Goal: Task Accomplishment & Management: Use online tool/utility

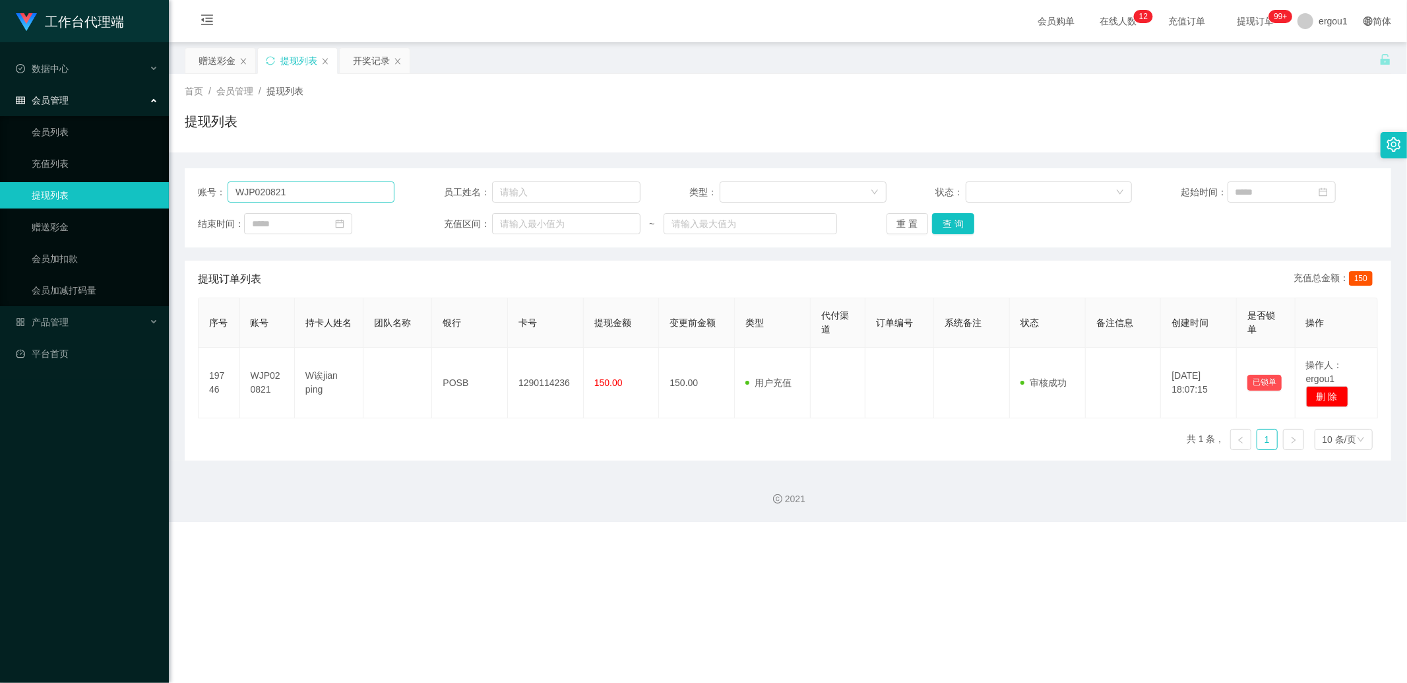
click at [320, 192] on input "WJP020821" at bounding box center [311, 191] width 167 height 21
click at [319, 192] on input "WJP020821" at bounding box center [311, 191] width 167 height 21
drag, startPoint x: 208, startPoint y: 63, endPoint x: 216, endPoint y: 67, distance: 9.7
click at [208, 63] on div "赠送彩金" at bounding box center [217, 60] width 37 height 25
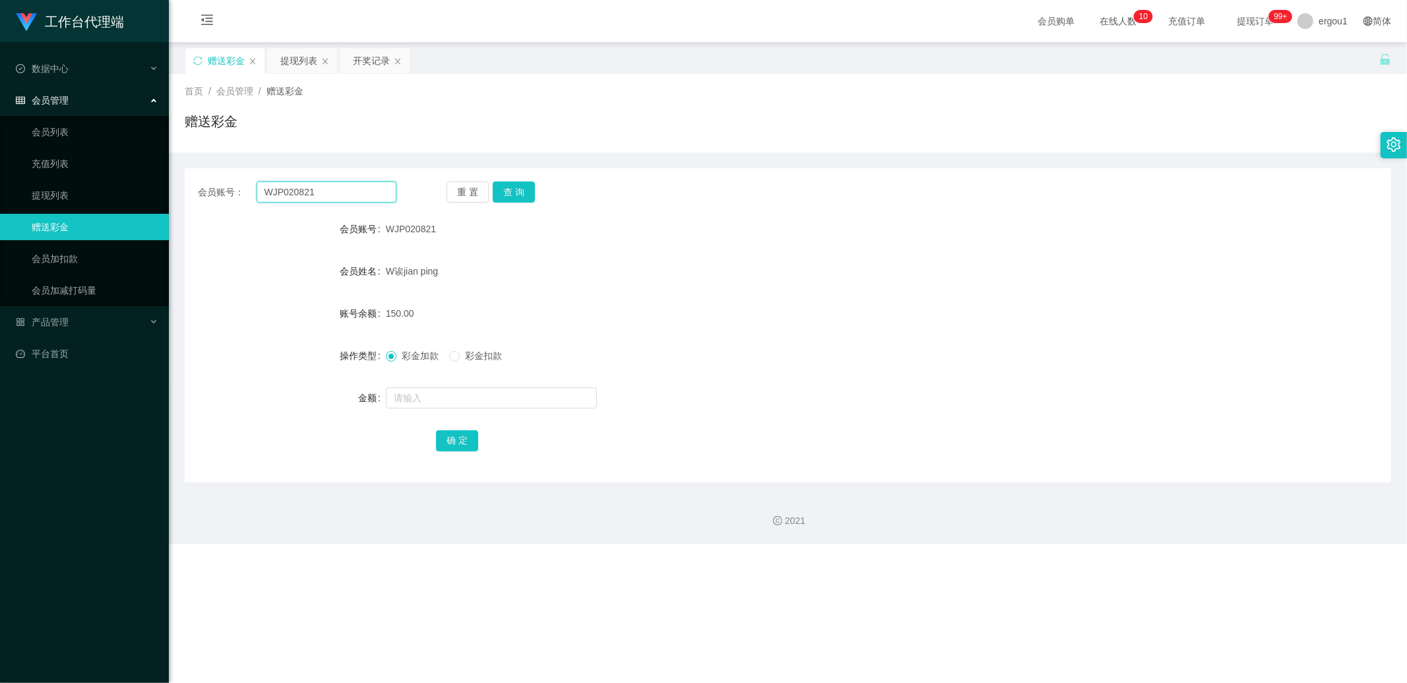
click at [276, 193] on input "WJP020821" at bounding box center [327, 191] width 140 height 21
drag, startPoint x: 276, startPoint y: 193, endPoint x: 339, endPoint y: 197, distance: 63.4
click at [276, 193] on input "WJP020821" at bounding box center [327, 191] width 140 height 21
type input "v"
paste input "nagablr"
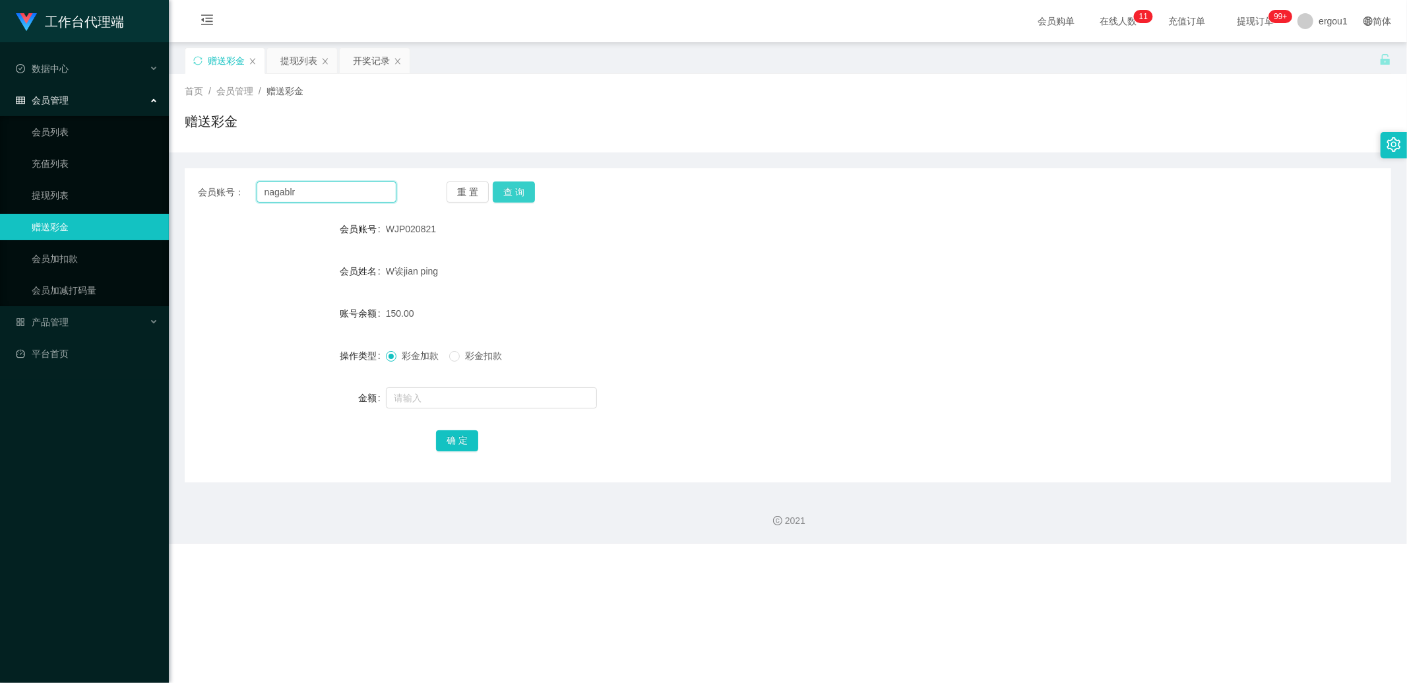
type input "nagablr"
click at [517, 186] on button "查 询" at bounding box center [514, 191] width 42 height 21
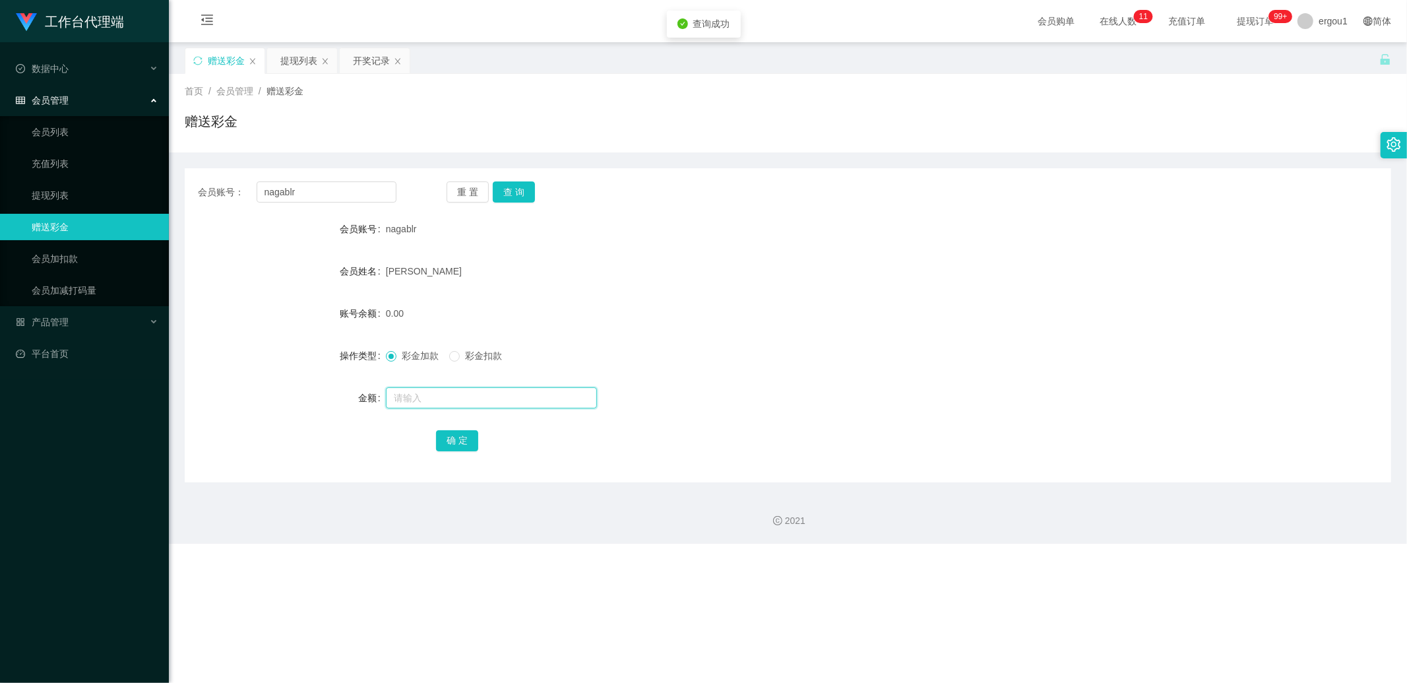
click at [419, 397] on input "text" at bounding box center [491, 397] width 211 height 21
type input "100"
click at [462, 449] on button "确 定" at bounding box center [457, 440] width 42 height 21
click at [582, 338] on form "会员账号 nagablr 会员姓名 [PERSON_NAME] 账号余额 100.00 操作类型 彩金加款 彩金扣款 金额 确 定" at bounding box center [788, 334] width 1206 height 237
click at [524, 195] on button "查 询" at bounding box center [514, 191] width 42 height 21
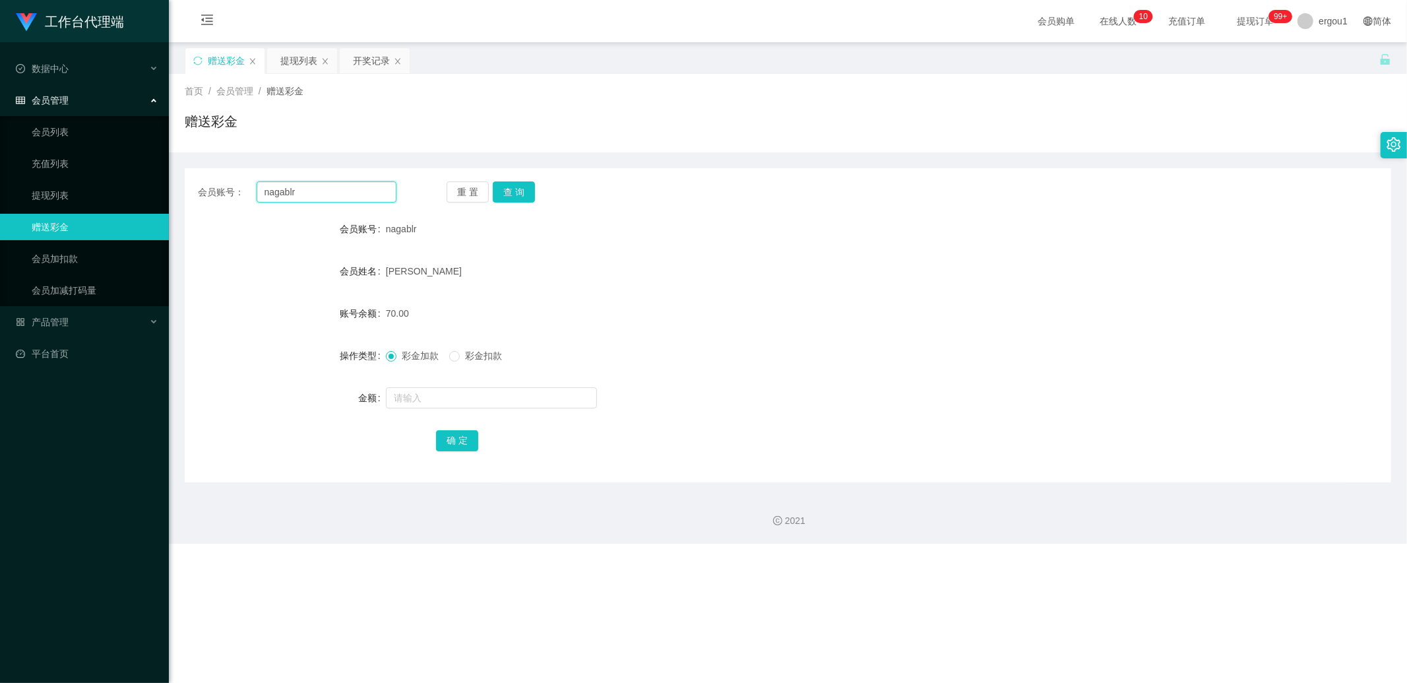
click at [328, 186] on input "nagablr" at bounding box center [327, 191] width 140 height 21
click at [522, 202] on div "会员账号： nagablr 重 置 查 询 会员账号 nagablr 会员姓名 [PERSON_NAME] 账号余额 70.00 操作类型 彩金加款 彩金扣款…" at bounding box center [788, 325] width 1206 height 314
click at [524, 191] on button "查 询" at bounding box center [514, 191] width 42 height 21
click at [280, 61] on div "提现列表" at bounding box center [298, 60] width 37 height 25
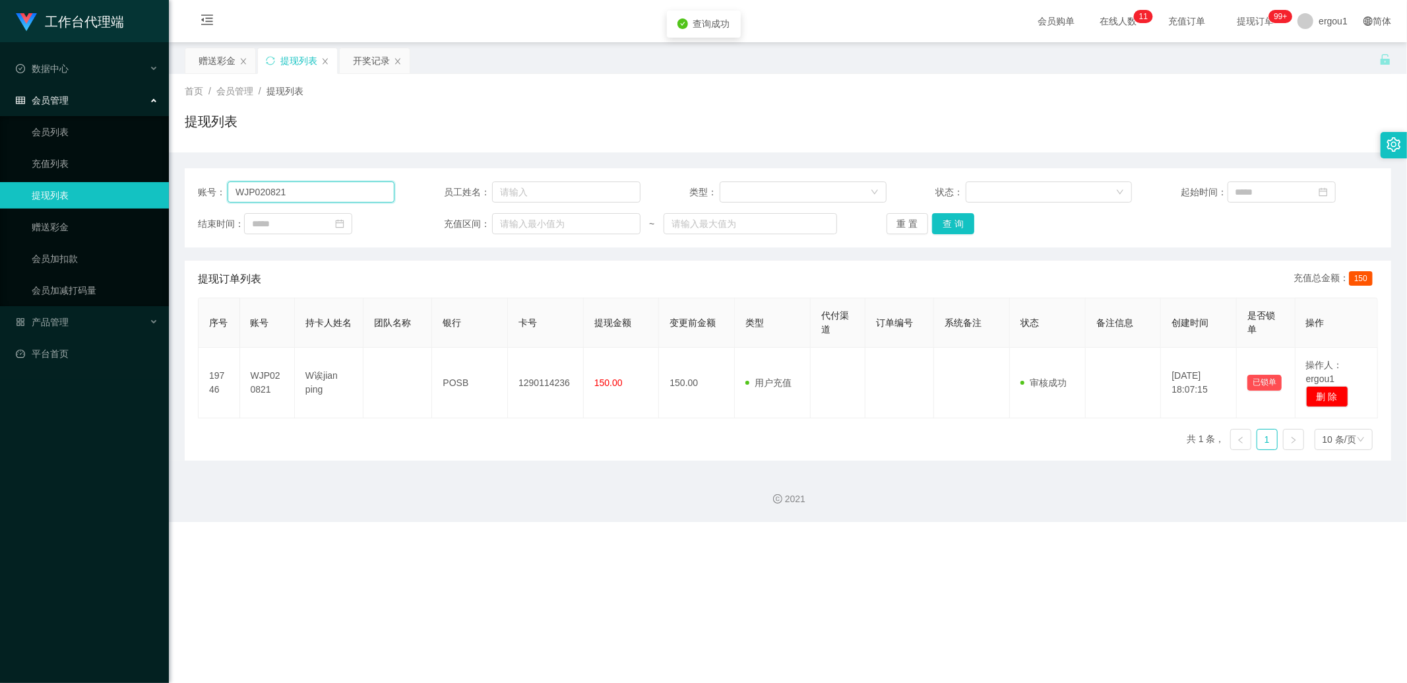
click at [324, 193] on input "WJP020821" at bounding box center [311, 191] width 167 height 21
paste input "nagablr"
type input "nagablr"
click at [958, 218] on button "查 询" at bounding box center [953, 223] width 42 height 21
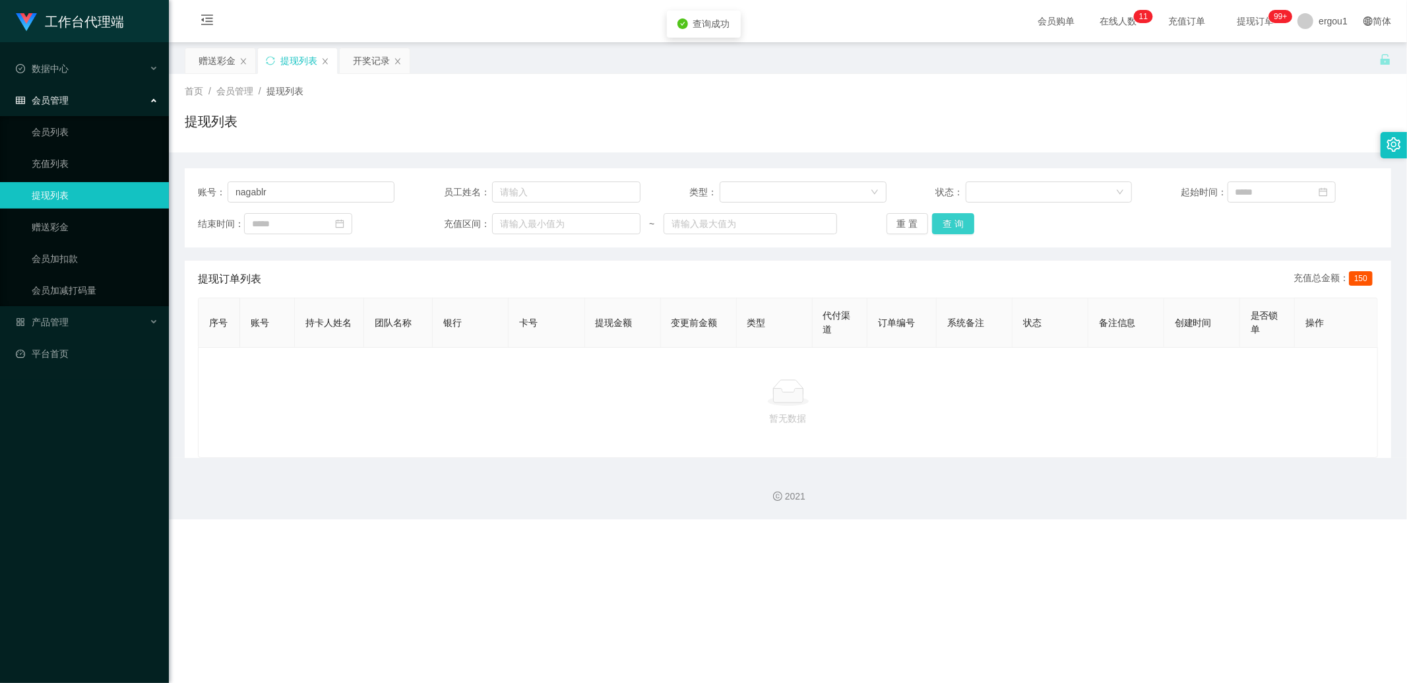
click at [954, 219] on button "查 询" at bounding box center [953, 223] width 42 height 21
click at [954, 219] on div "重 置 查 询" at bounding box center [984, 223] width 197 height 21
click at [216, 61] on div "赠送彩金" at bounding box center [217, 60] width 37 height 25
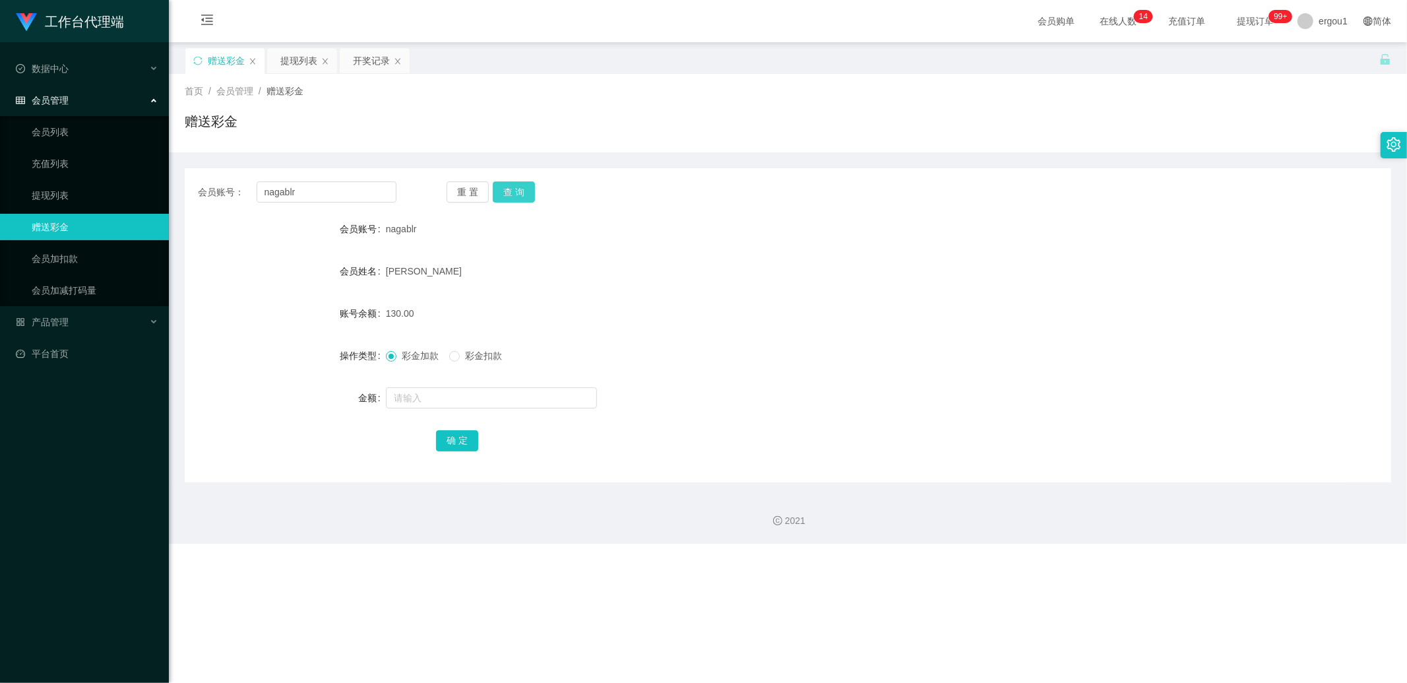
click at [532, 201] on button "查 询" at bounding box center [514, 191] width 42 height 21
click at [358, 59] on div "开奖记录" at bounding box center [371, 60] width 37 height 25
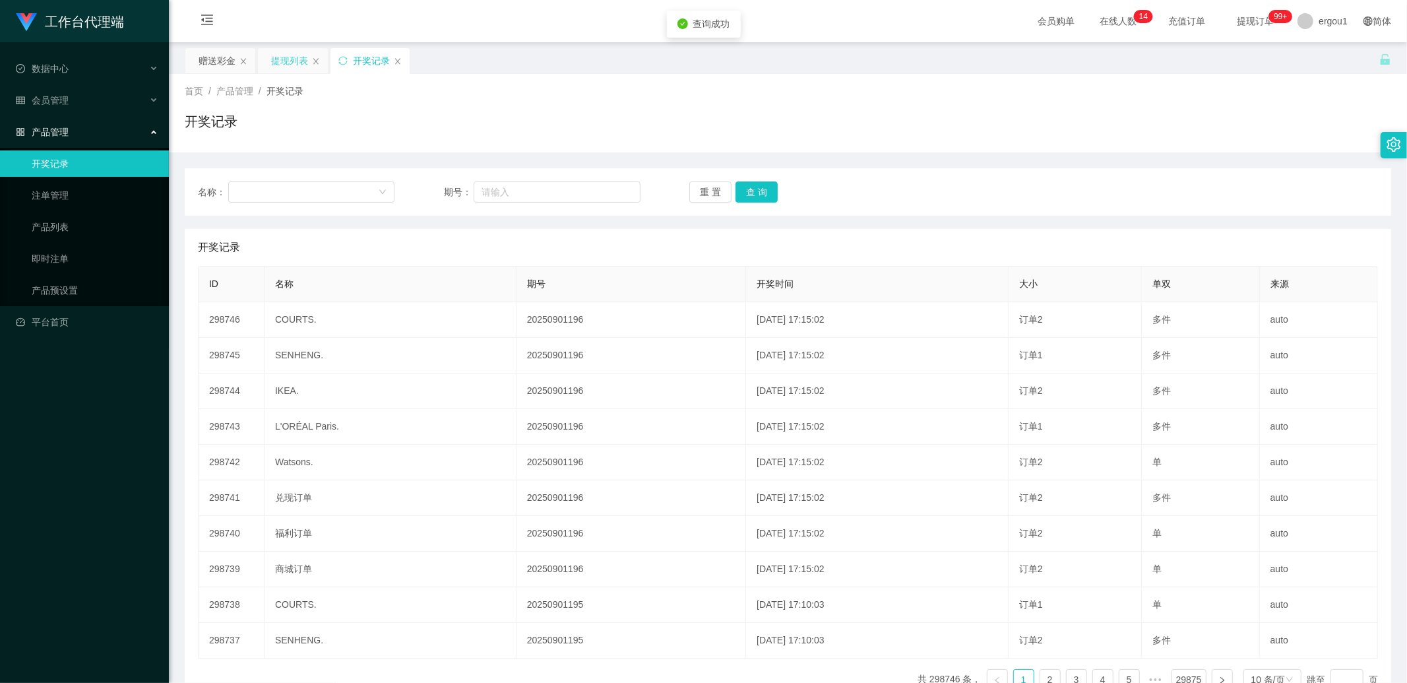
click at [290, 71] on div "提现列表" at bounding box center [289, 60] width 37 height 25
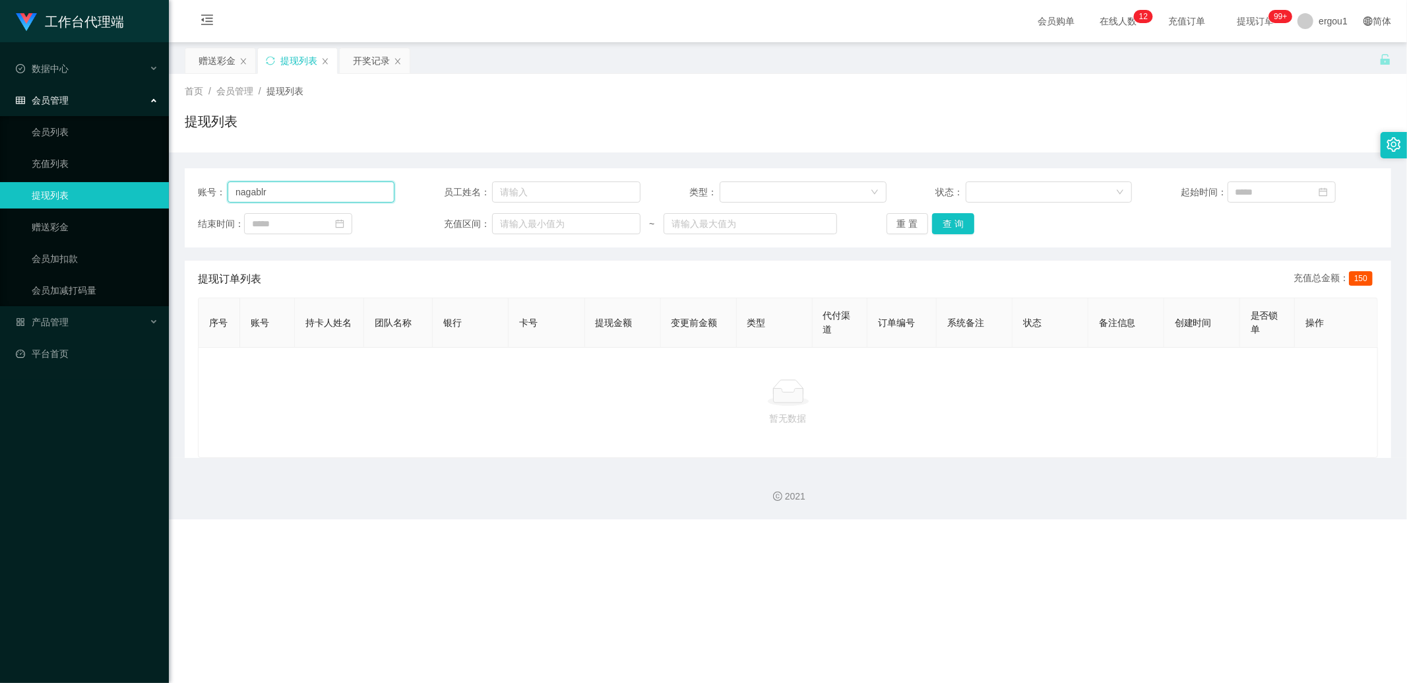
click at [288, 181] on input "nagablr" at bounding box center [311, 191] width 167 height 21
click at [968, 232] on button "查 询" at bounding box center [953, 223] width 42 height 21
click at [229, 56] on div "赠送彩金" at bounding box center [217, 60] width 37 height 25
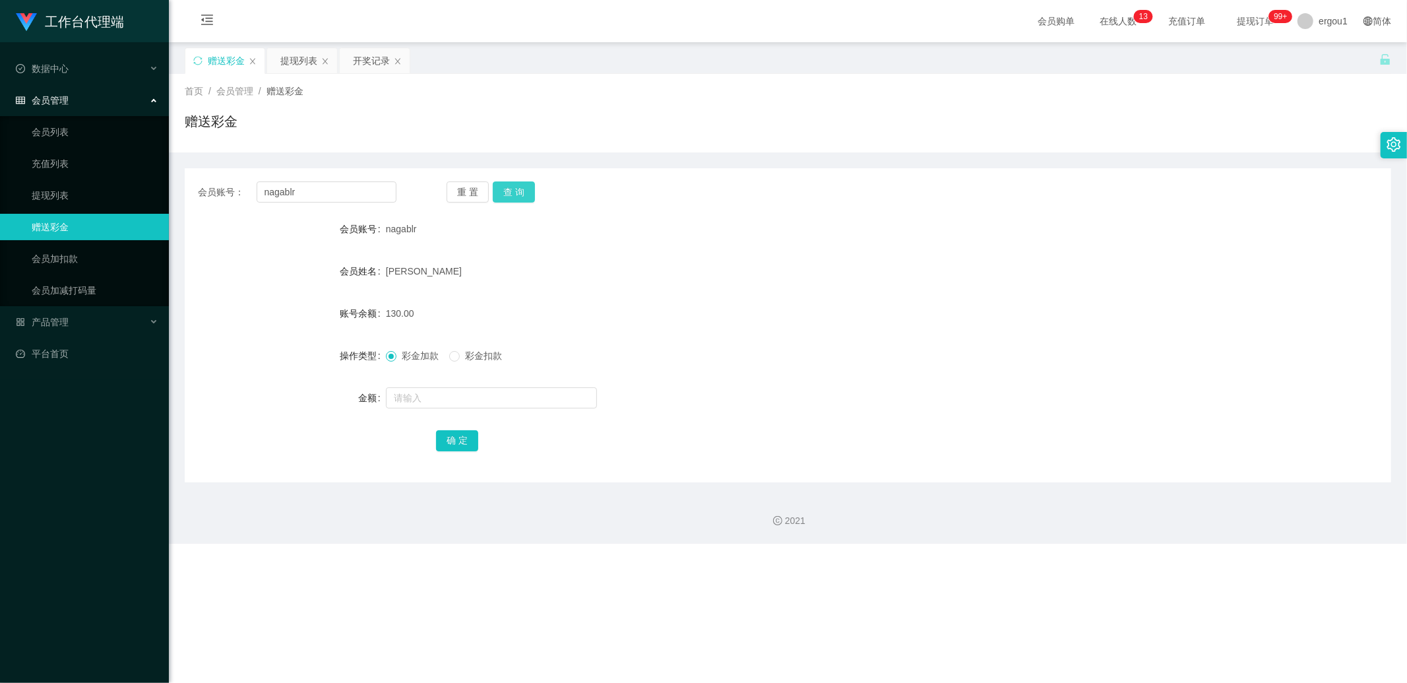
click at [519, 201] on button "查 询" at bounding box center [514, 191] width 42 height 21
click at [516, 201] on button "查 询" at bounding box center [514, 191] width 42 height 21
click at [516, 201] on div "重 置 查 询" at bounding box center [546, 191] width 199 height 21
click at [516, 201] on button "查 询" at bounding box center [514, 191] width 42 height 21
click at [557, 253] on form "会员账号 nagablr 会员姓名 [PERSON_NAME] 账号余额 130.00 操作类型 彩金加款 彩金扣款 金额 确 定" at bounding box center [788, 334] width 1206 height 237
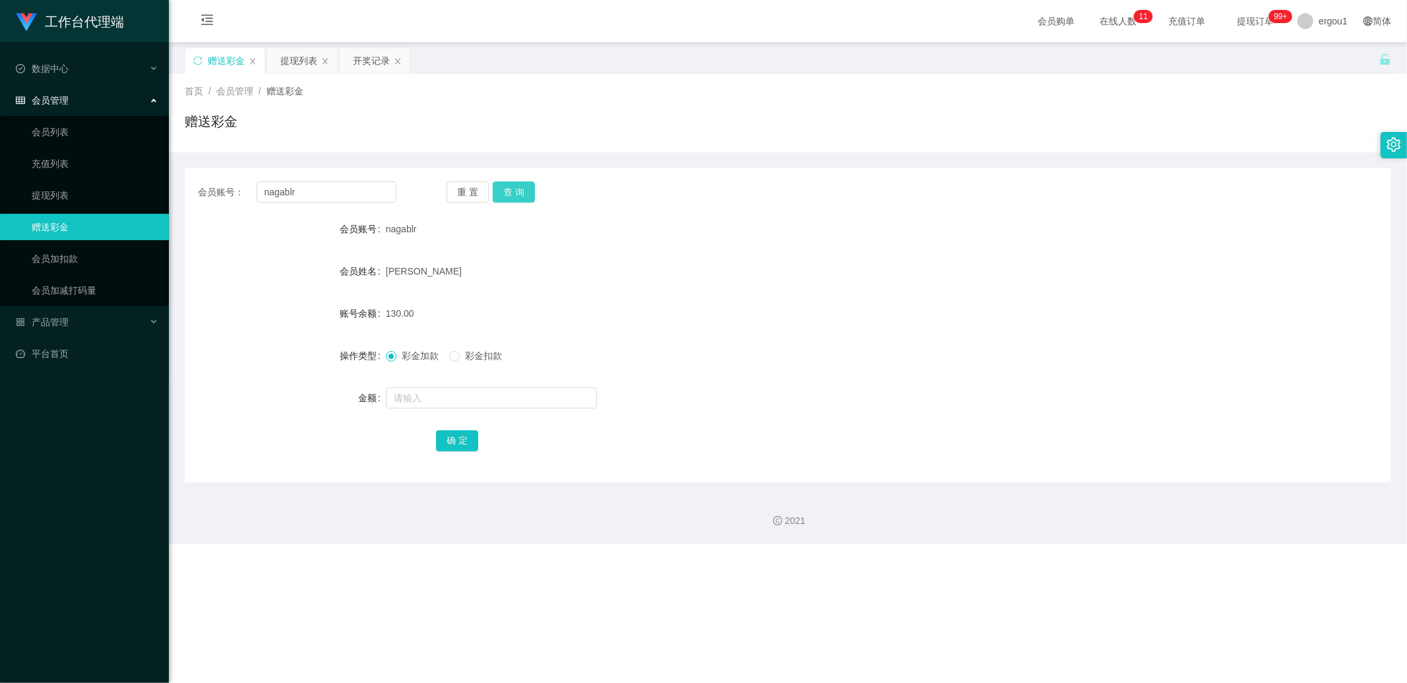
click at [528, 188] on button "查 询" at bounding box center [514, 191] width 42 height 21
click at [377, 66] on div "开奖记录" at bounding box center [371, 60] width 37 height 25
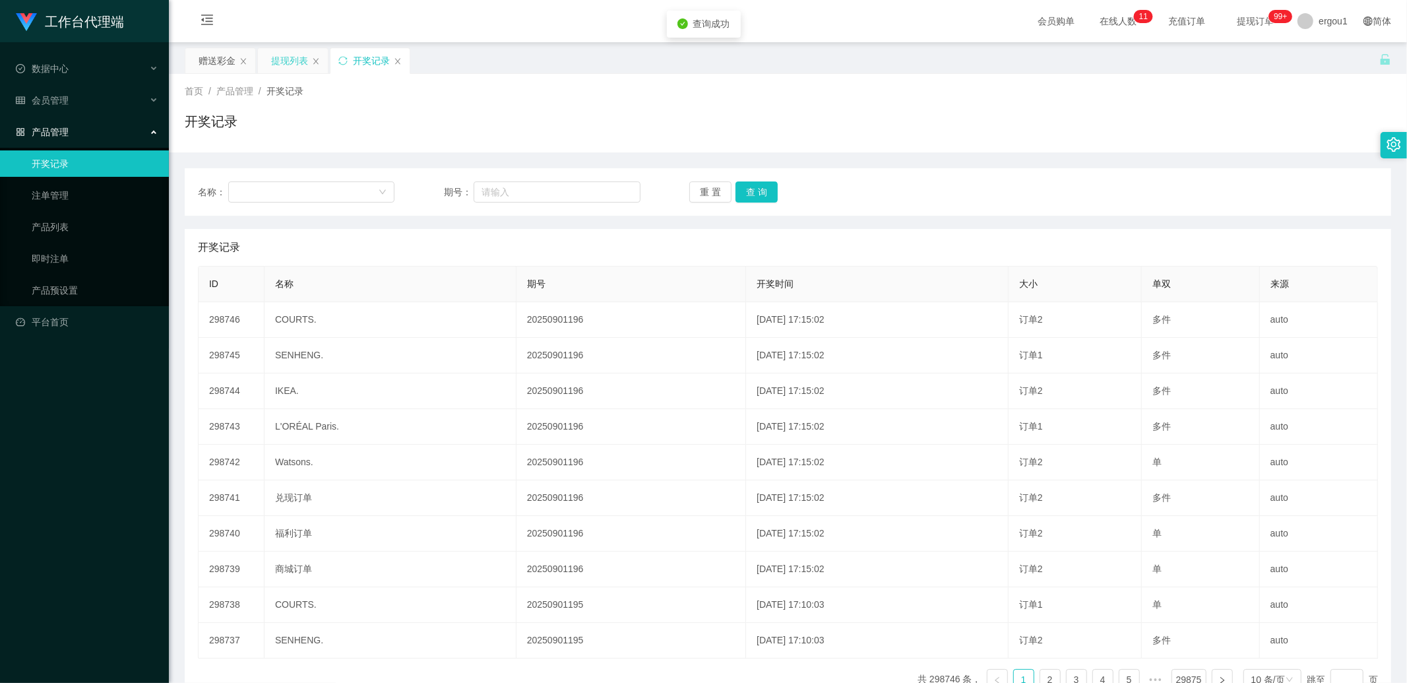
click at [277, 55] on div "提现列表" at bounding box center [289, 60] width 37 height 25
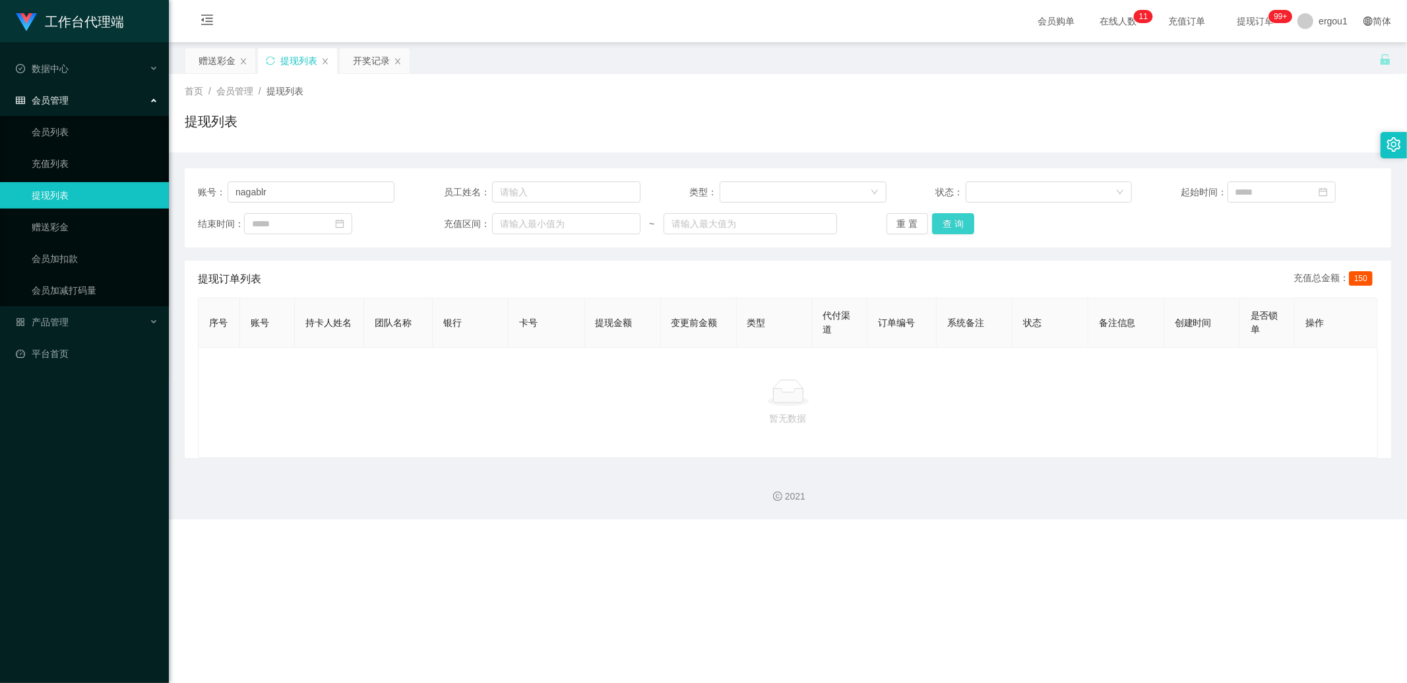
click at [943, 227] on button "查 询" at bounding box center [953, 223] width 42 height 21
click at [225, 64] on div "赠送彩金" at bounding box center [217, 60] width 37 height 25
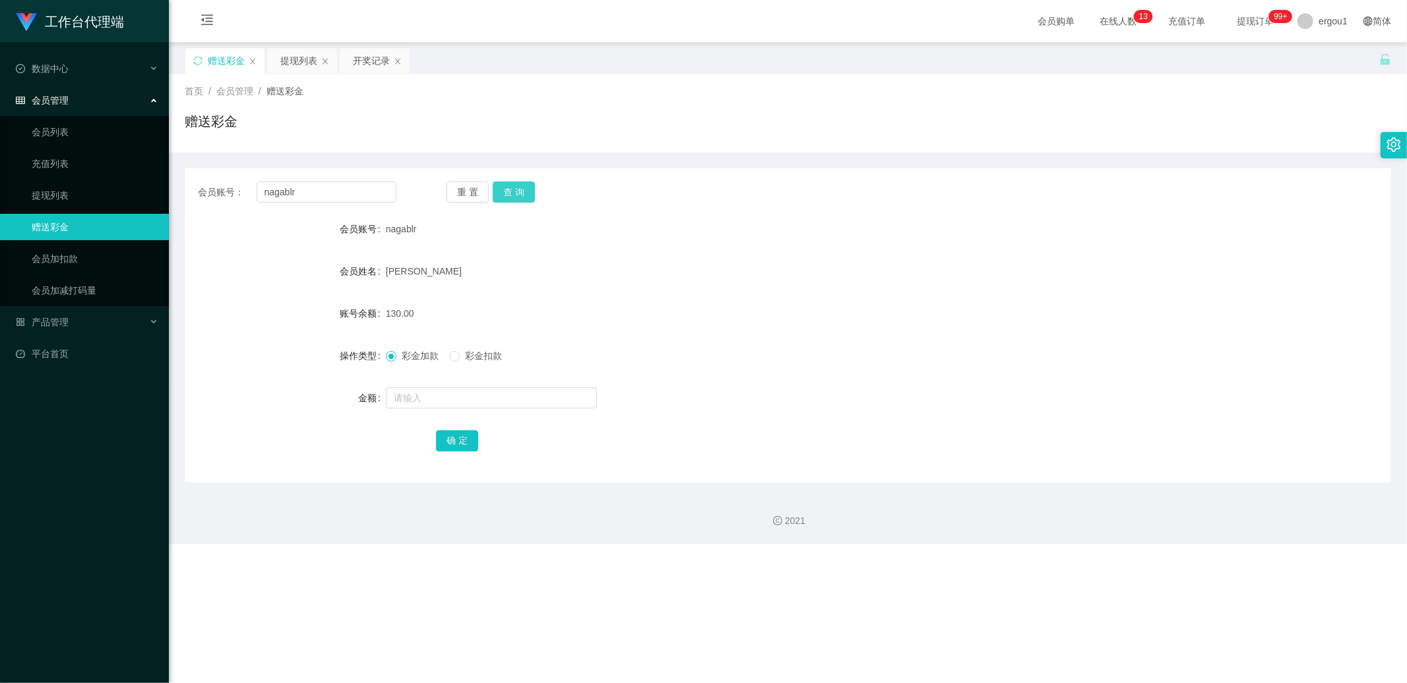
click at [504, 187] on button "查 询" at bounding box center [514, 191] width 42 height 21
click at [373, 63] on div "开奖记录" at bounding box center [371, 60] width 37 height 25
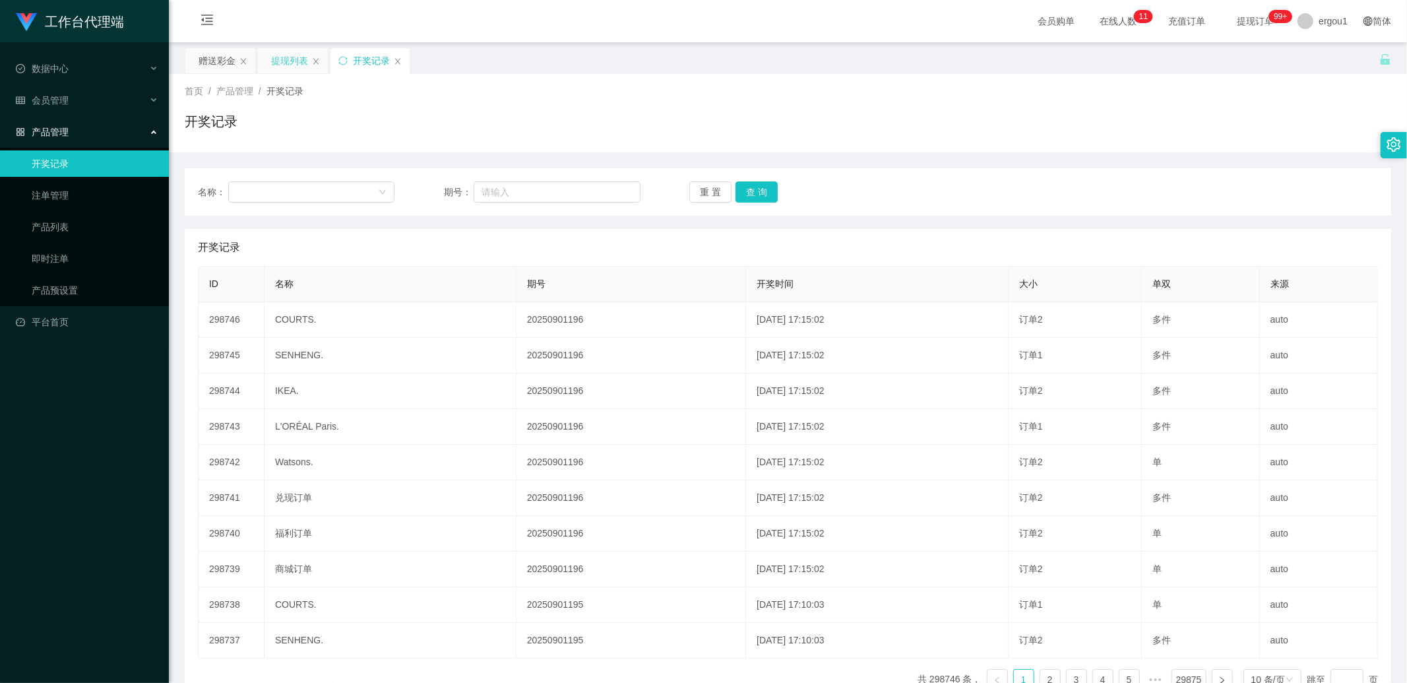
click at [293, 61] on div "提现列表" at bounding box center [289, 60] width 37 height 25
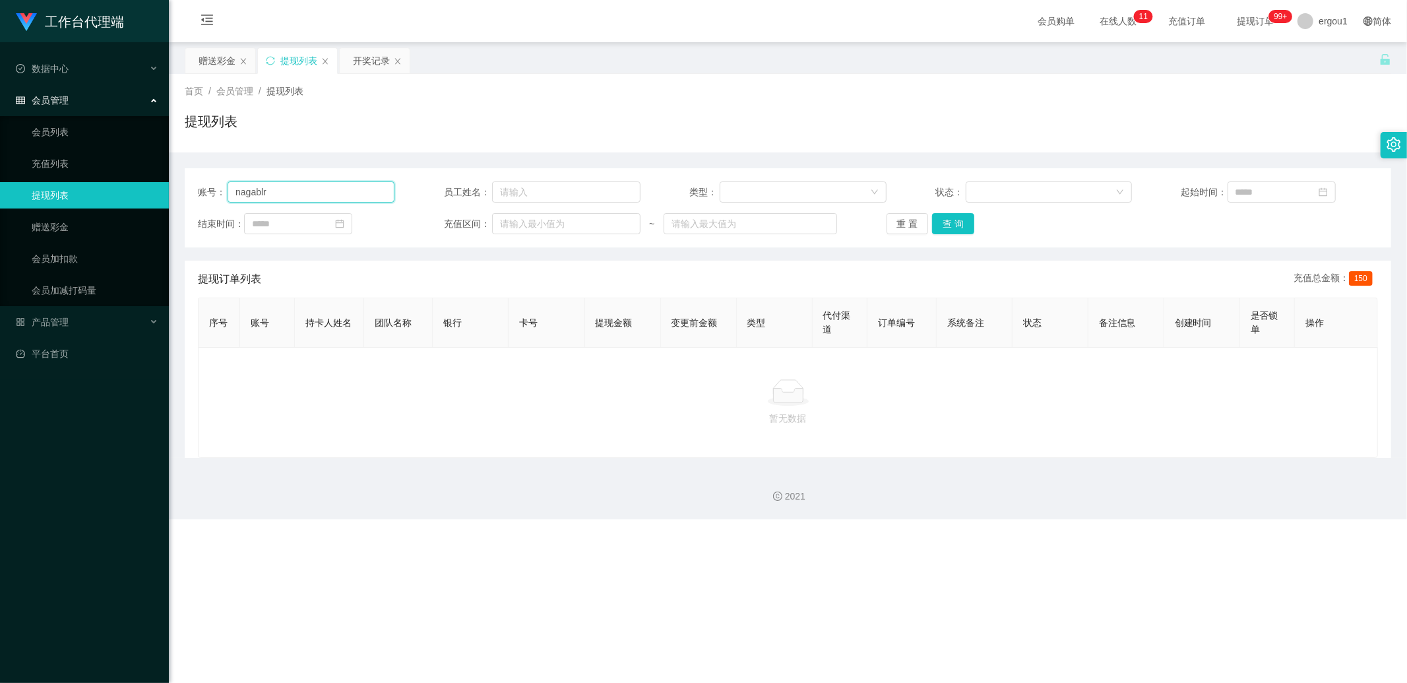
click at [324, 189] on input "nagablr" at bounding box center [311, 191] width 167 height 21
click at [952, 223] on button "查 询" at bounding box center [953, 223] width 42 height 21
click at [207, 69] on div "赠送彩金" at bounding box center [217, 60] width 37 height 25
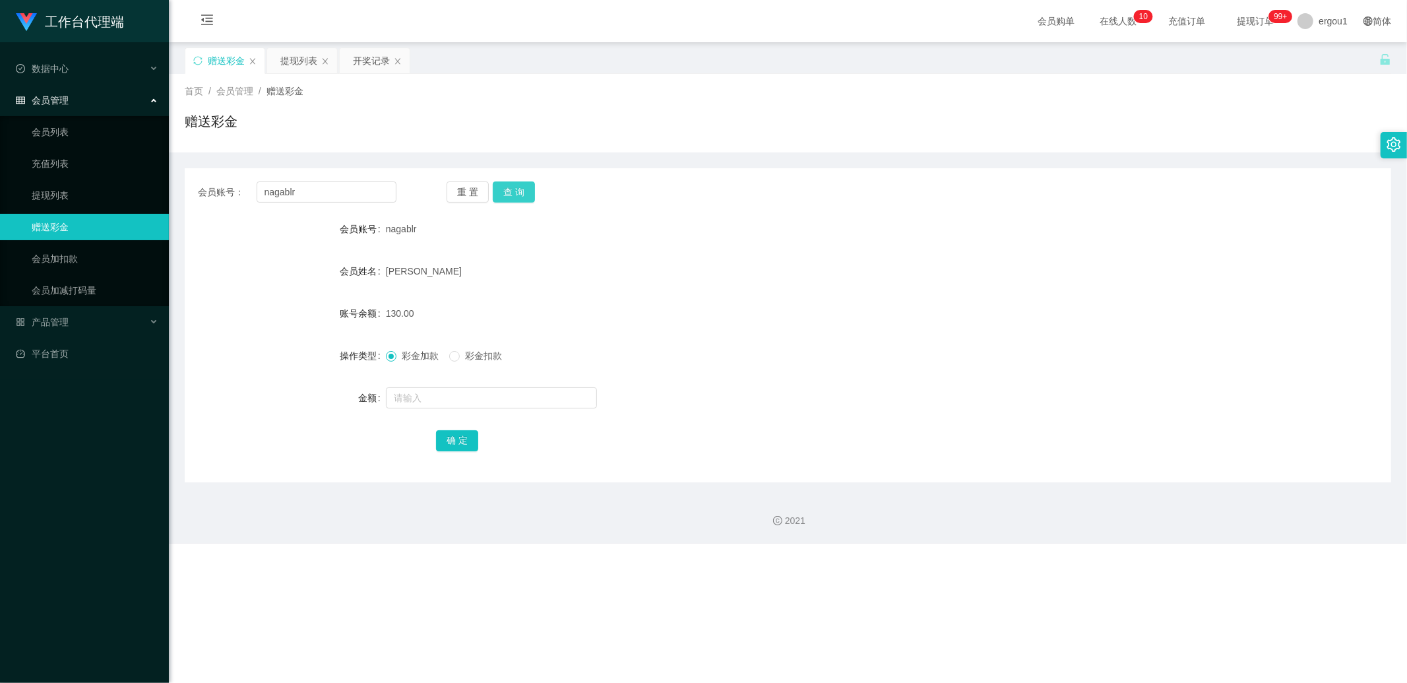
click at [524, 191] on button "查 询" at bounding box center [514, 191] width 42 height 21
click at [505, 199] on button "查 询" at bounding box center [514, 191] width 42 height 21
click at [372, 65] on div "开奖记录" at bounding box center [371, 60] width 37 height 25
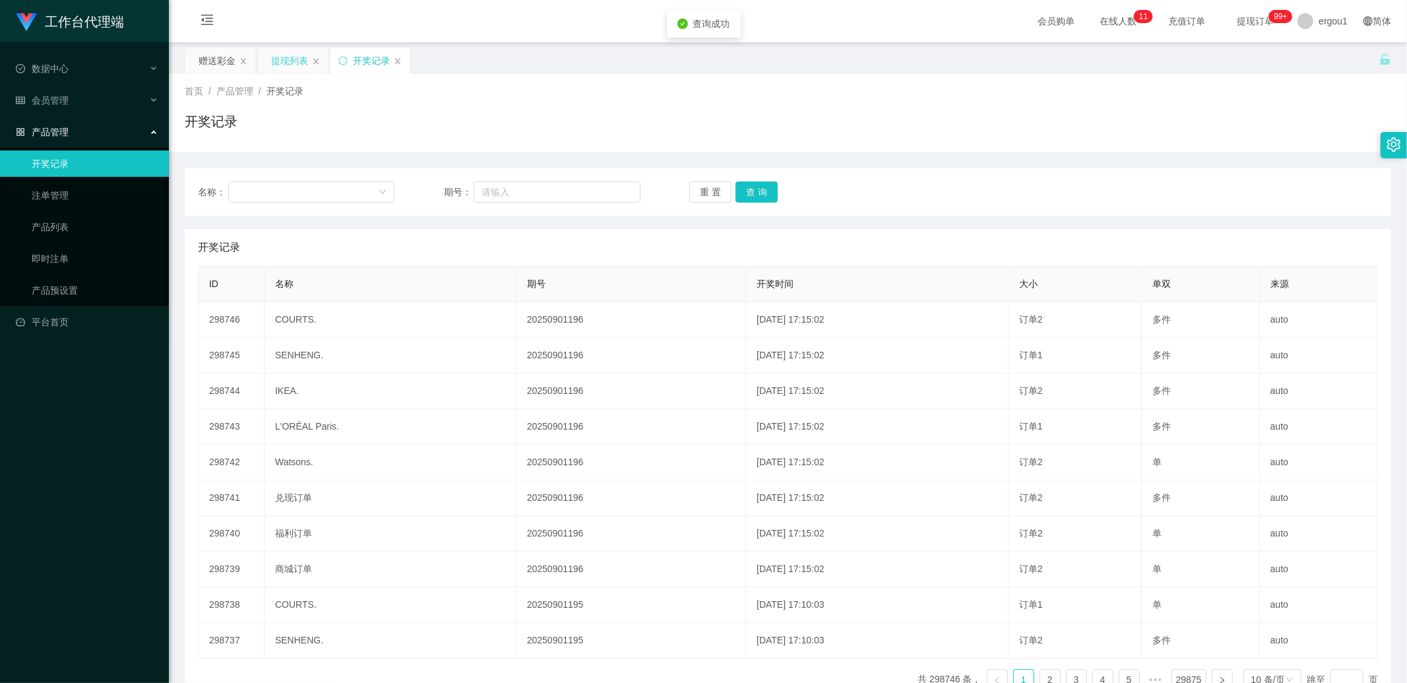
click at [298, 66] on div "提现列表" at bounding box center [289, 60] width 37 height 25
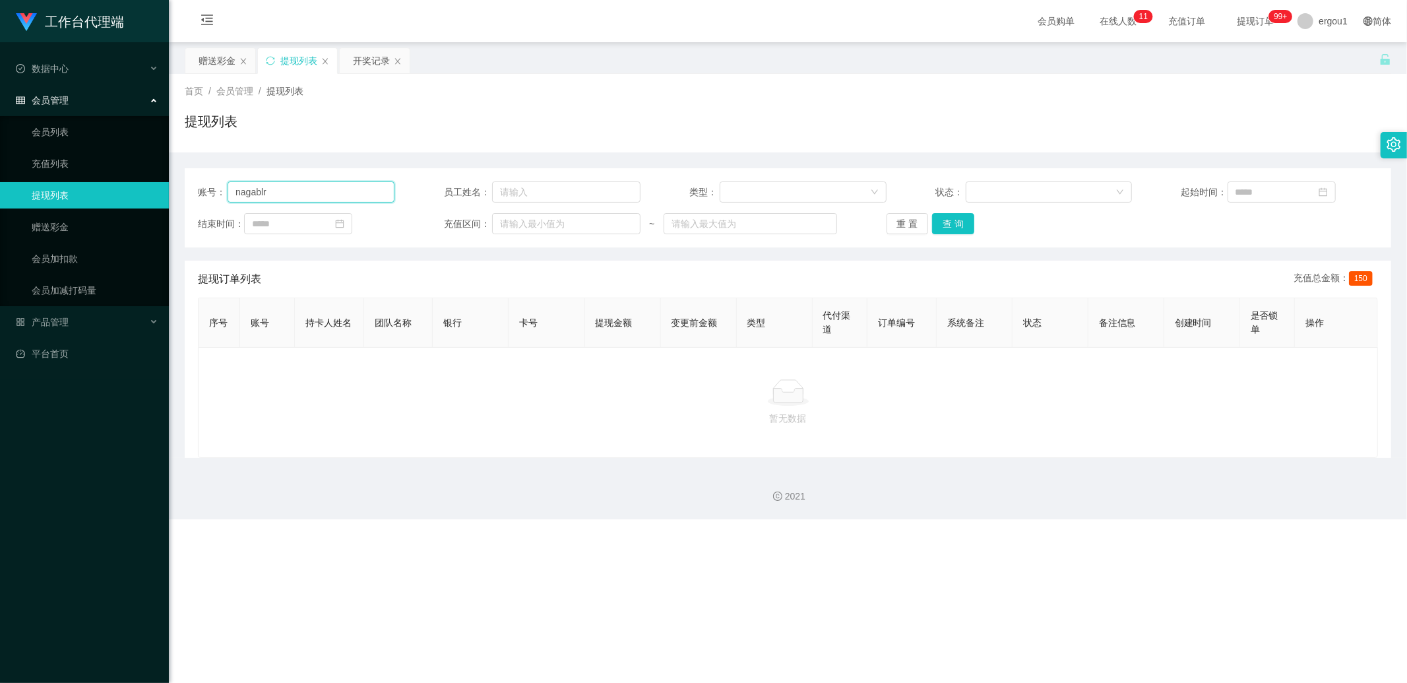
click at [332, 193] on input "nagablr" at bounding box center [311, 191] width 167 height 21
click at [939, 222] on button "查 询" at bounding box center [953, 223] width 42 height 21
click at [970, 227] on div "重 置 查 询" at bounding box center [984, 223] width 197 height 21
click at [224, 62] on div "赠送彩金" at bounding box center [217, 60] width 37 height 25
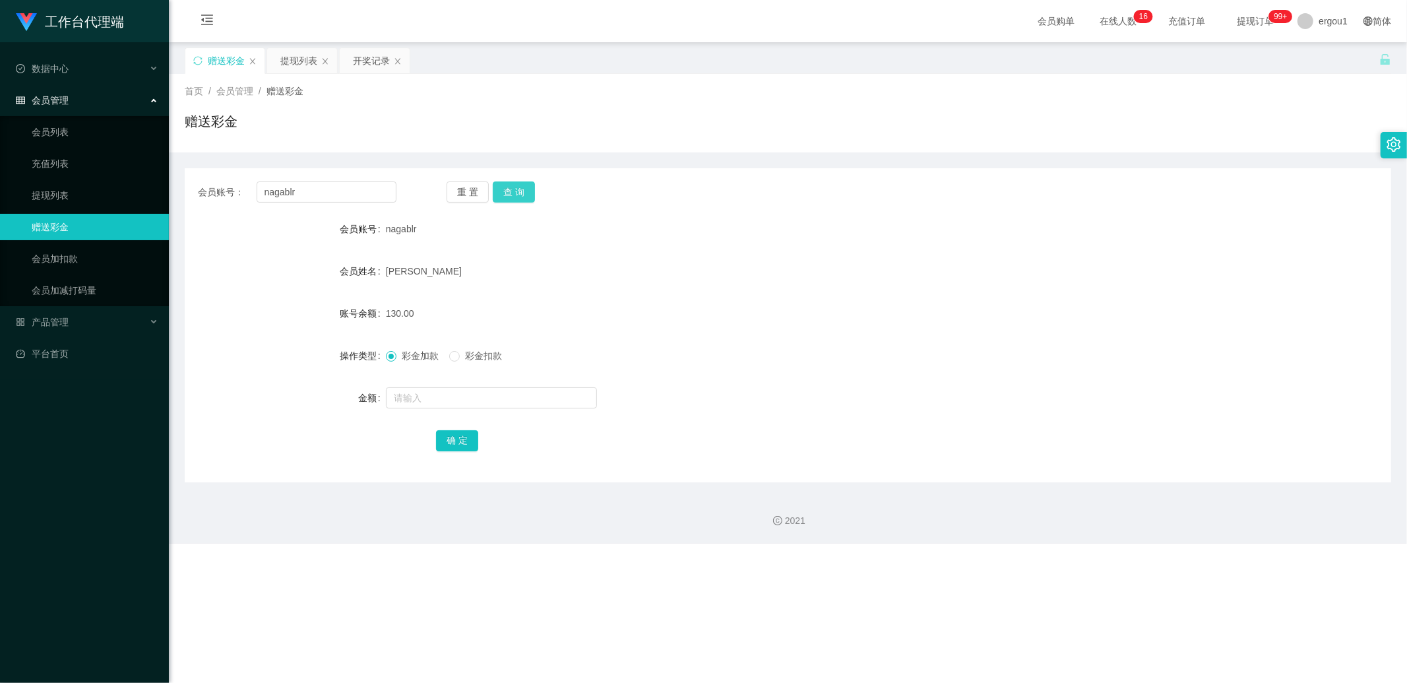
drag, startPoint x: 515, startPoint y: 187, endPoint x: 508, endPoint y: 195, distance: 11.2
click at [515, 187] on button "查 询" at bounding box center [514, 191] width 42 height 21
click at [521, 179] on div "会员账号： nagablr 重 置 查 询 会员账号 nagablr 会员姓名 [PERSON_NAME] 账号余额 130.00 操作类型 彩金加款 彩金扣…" at bounding box center [788, 325] width 1206 height 314
click at [519, 186] on button "查 询" at bounding box center [514, 191] width 42 height 21
click at [519, 186] on div "重 置 查 询" at bounding box center [546, 191] width 199 height 21
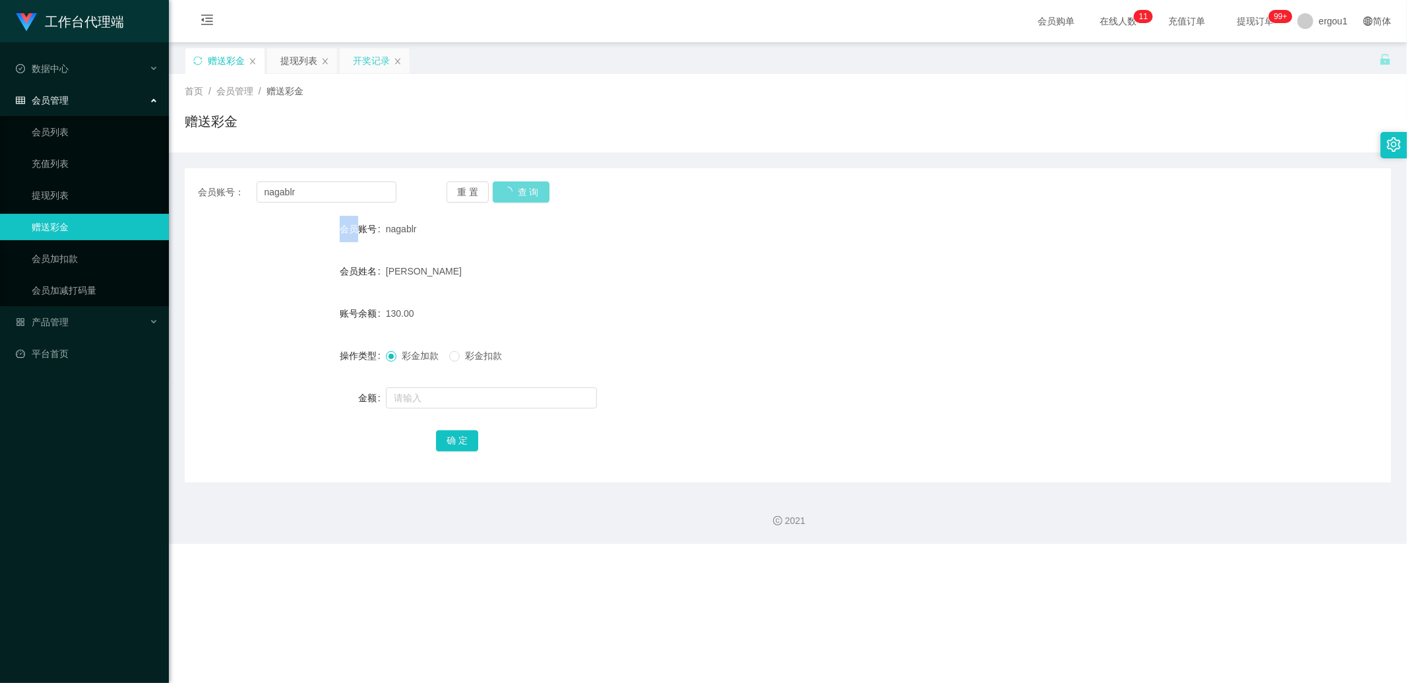
click at [369, 60] on div "开奖记录" at bounding box center [371, 60] width 37 height 25
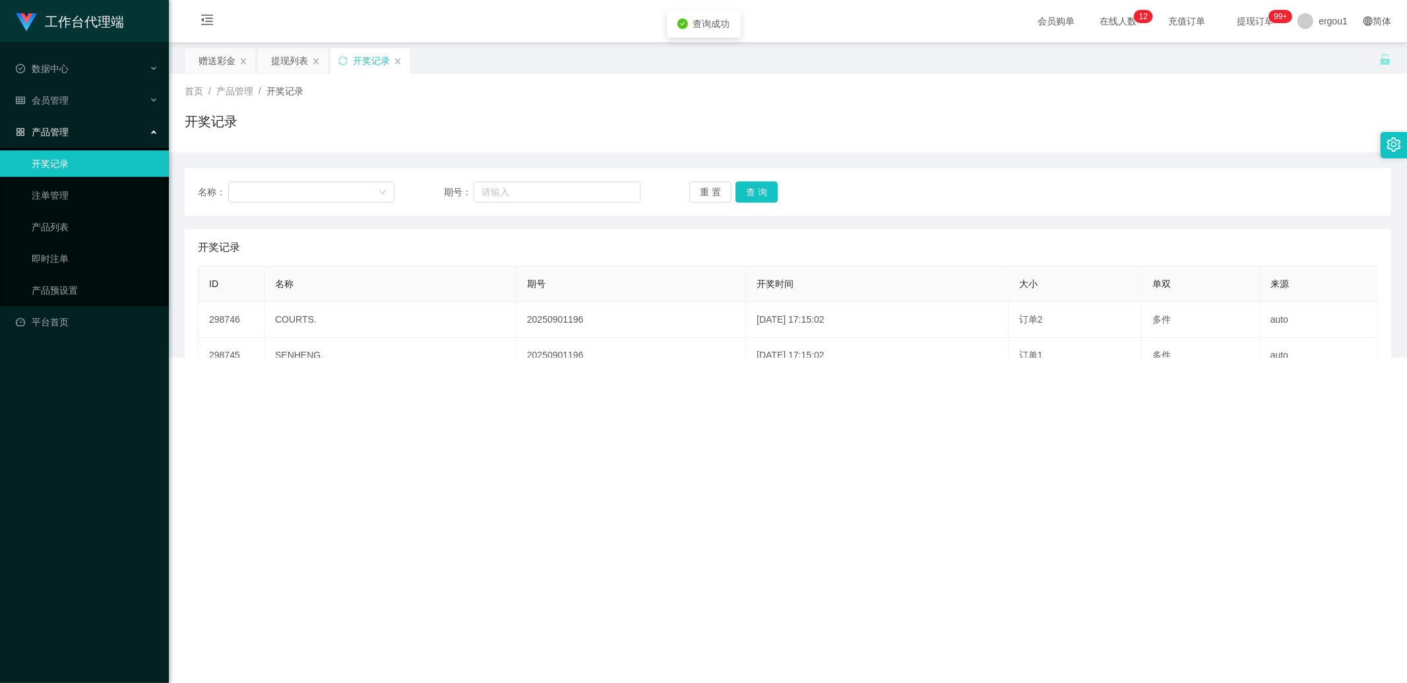
click at [256, 59] on div "赠送彩金 提现列表 开奖记录" at bounding box center [298, 70] width 227 height 46
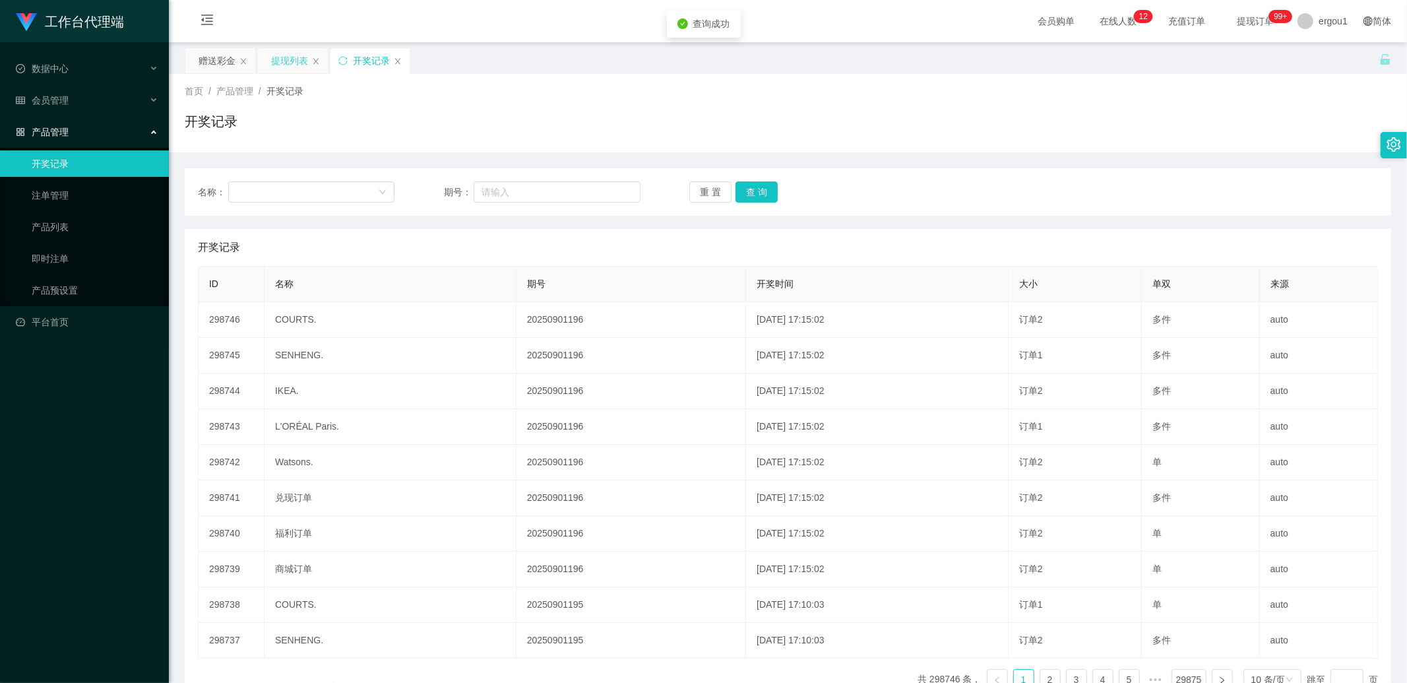
drag, startPoint x: 282, startPoint y: 62, endPoint x: 299, endPoint y: 67, distance: 17.3
click at [284, 62] on div "提现列表" at bounding box center [289, 60] width 37 height 25
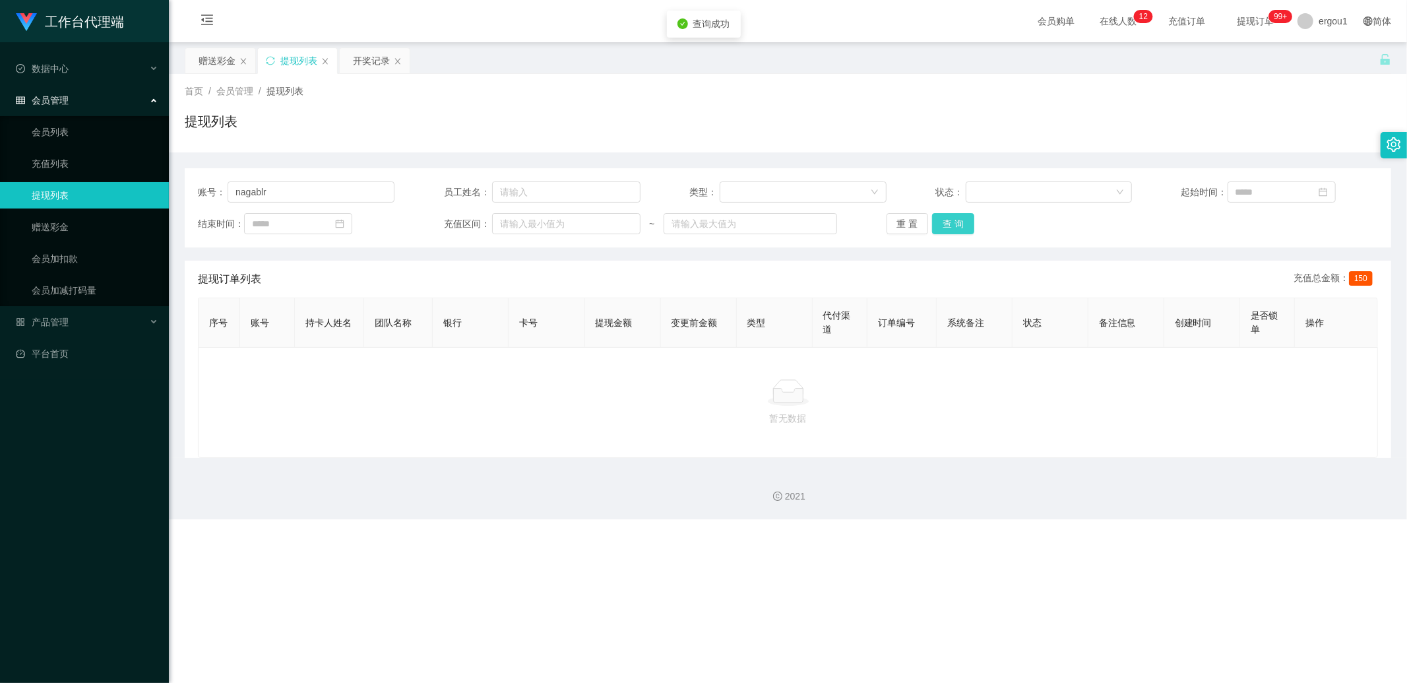
click at [941, 228] on button "查 询" at bounding box center [953, 223] width 42 height 21
click at [955, 226] on button "查 询" at bounding box center [953, 223] width 42 height 21
drag, startPoint x: 365, startPoint y: 65, endPoint x: 394, endPoint y: 120, distance: 62.5
click at [365, 65] on div "开奖记录" at bounding box center [371, 60] width 37 height 25
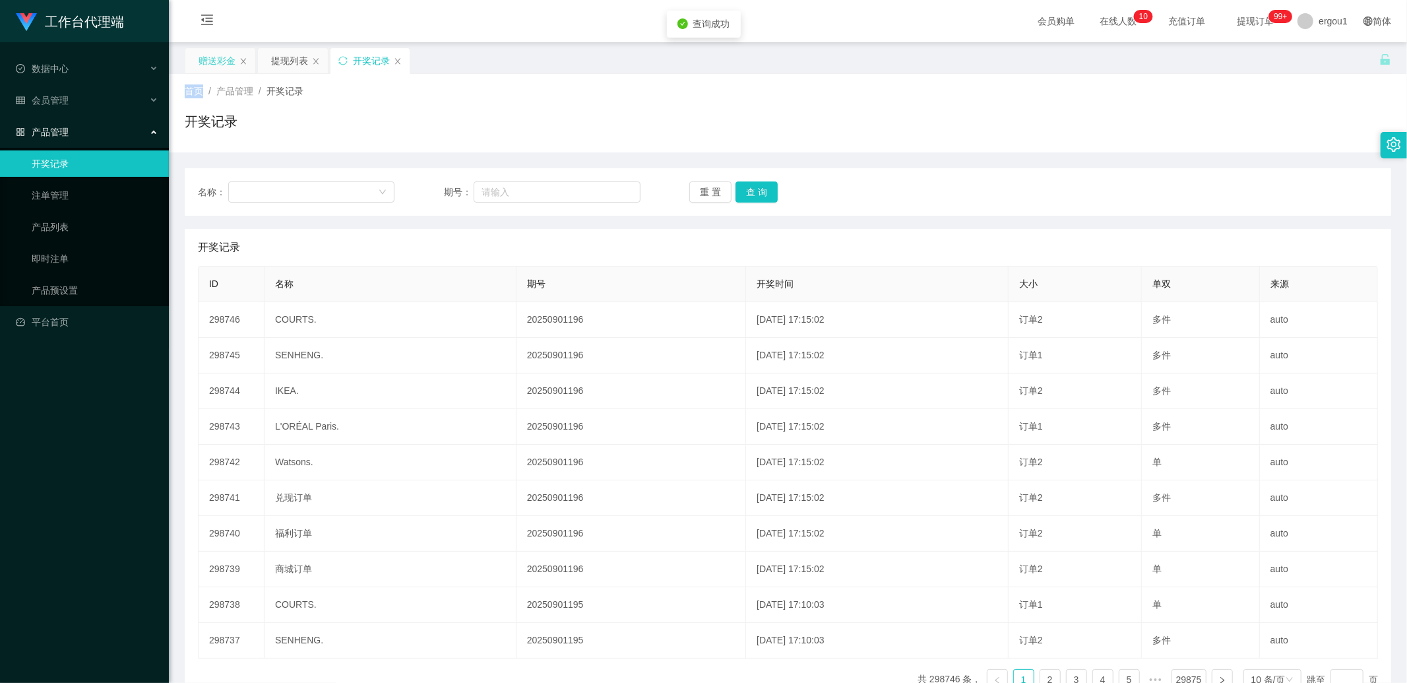
click at [212, 71] on div "关闭左侧 关闭右侧 关闭其它 刷新页面 赠送彩金 提现列表 开奖记录 首页 / 产品管理 / 开奖记录 / 开奖记录 名称： 期号： 重 置 查 询 开奖记录…" at bounding box center [788, 373] width 1206 height 653
click at [215, 61] on div "赠送彩金" at bounding box center [217, 60] width 37 height 25
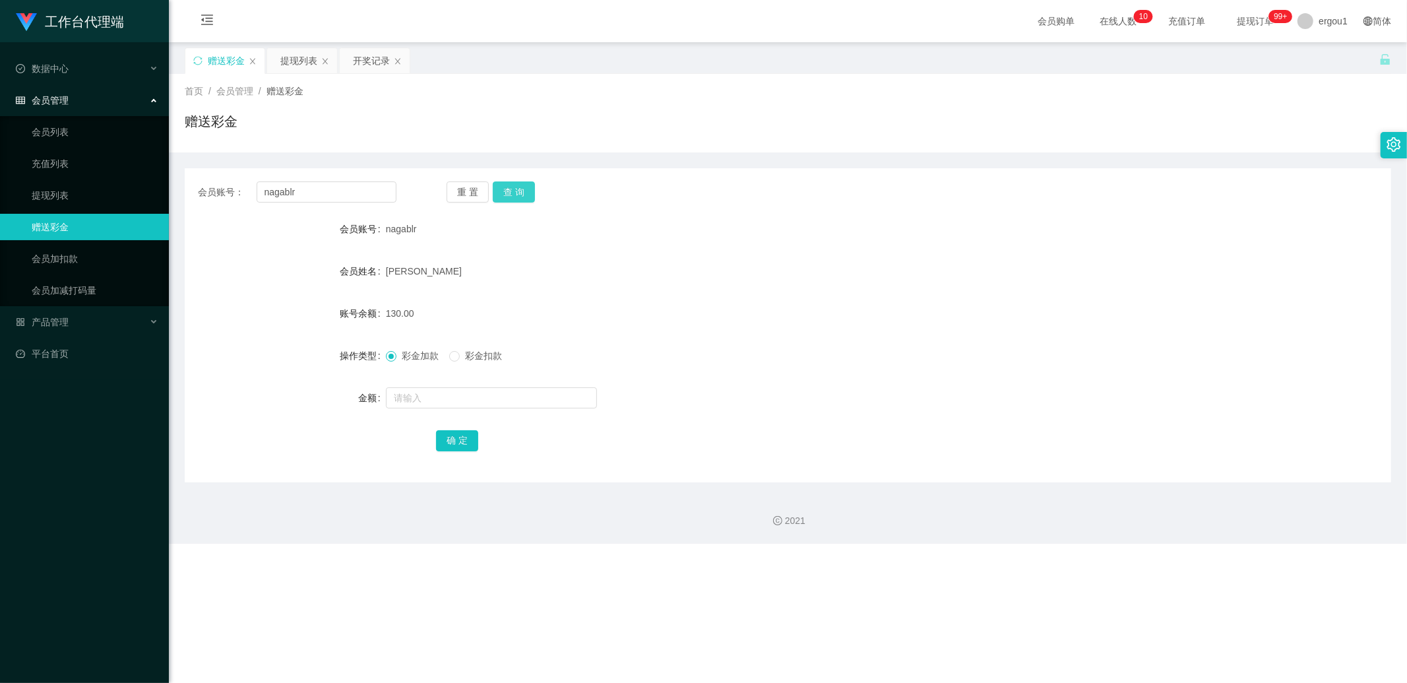
click at [522, 185] on button "查 询" at bounding box center [514, 191] width 42 height 21
click at [522, 185] on div "重 置 查 询" at bounding box center [546, 191] width 199 height 21
click at [522, 185] on button "查 询" at bounding box center [521, 191] width 57 height 21
click at [528, 186] on button "查 询" at bounding box center [514, 191] width 42 height 21
click at [528, 186] on div "重 置 查 询" at bounding box center [546, 191] width 199 height 21
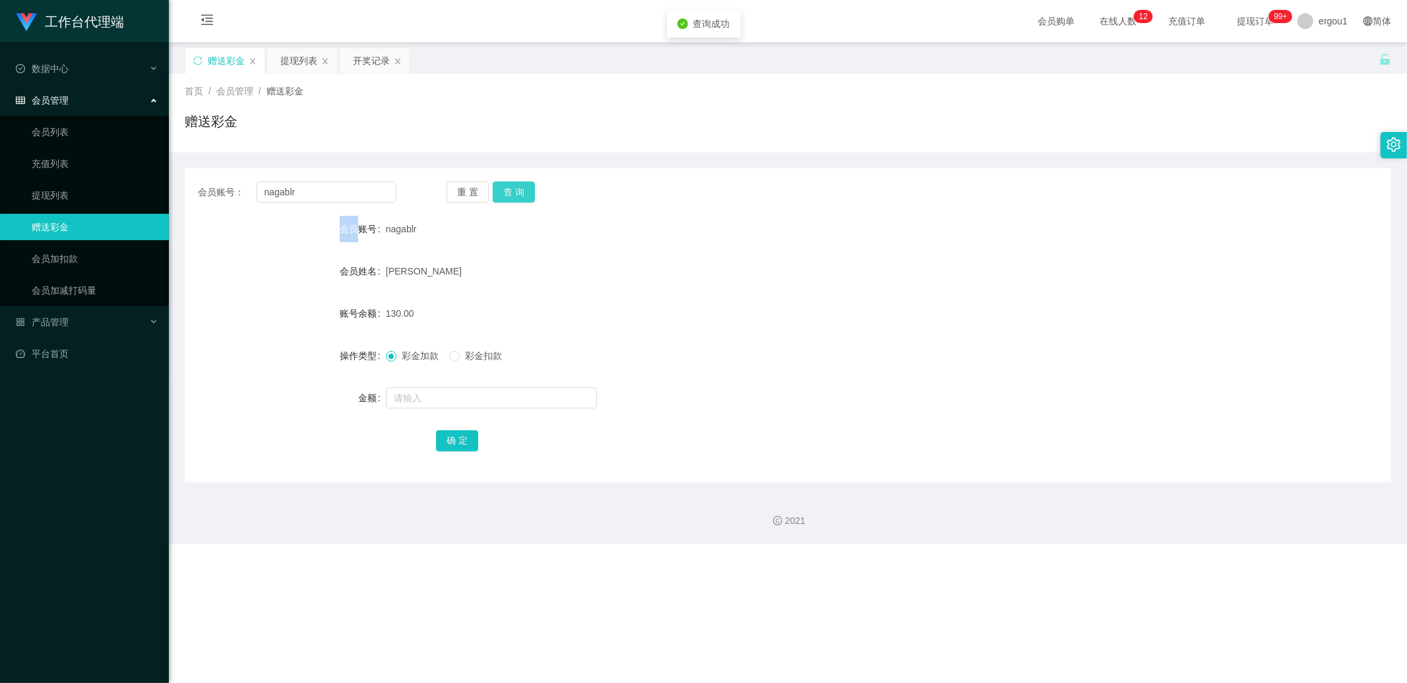
click at [528, 186] on button "查 询" at bounding box center [514, 191] width 42 height 21
drag, startPoint x: 545, startPoint y: 278, endPoint x: 543, endPoint y: 262, distance: 16.0
click at [545, 278] on div "[PERSON_NAME]" at bounding box center [738, 271] width 704 height 26
click at [524, 195] on button "查 询" at bounding box center [514, 191] width 42 height 21
click at [508, 189] on button "查 询" at bounding box center [514, 191] width 42 height 21
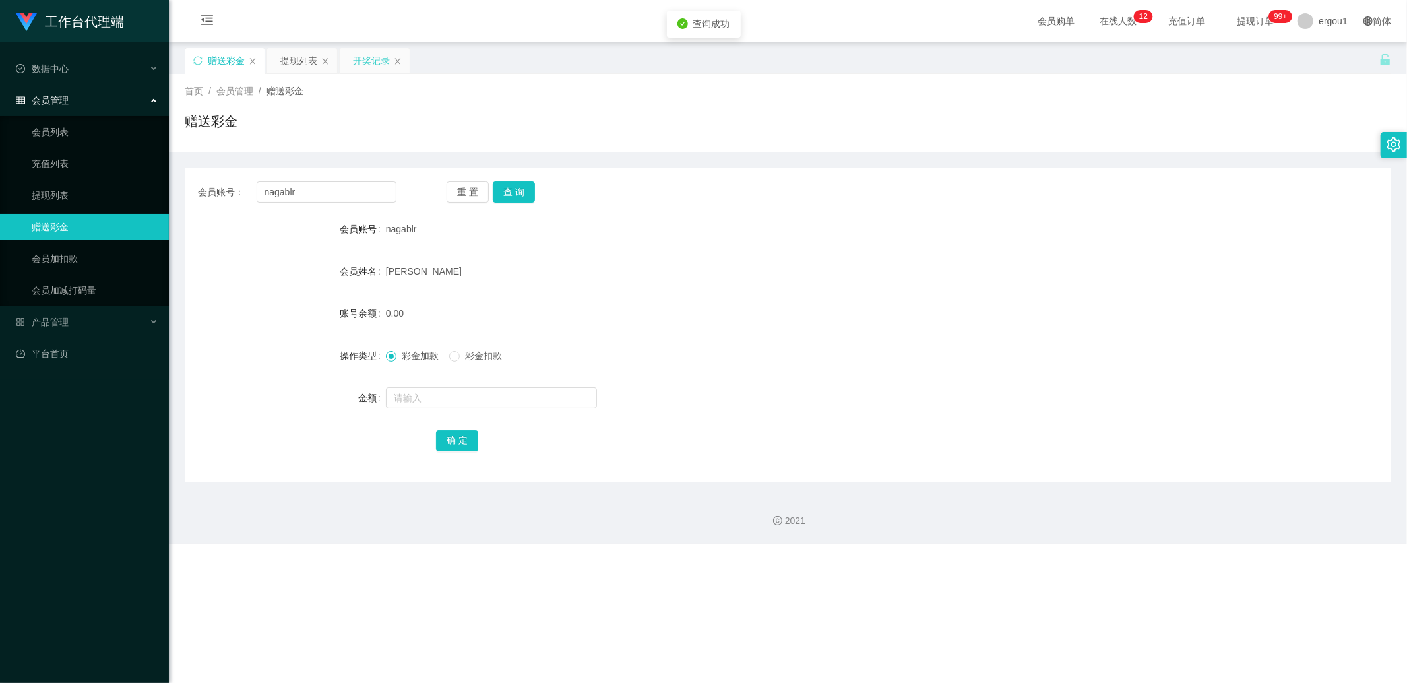
click at [379, 58] on div "开奖记录" at bounding box center [371, 60] width 37 height 25
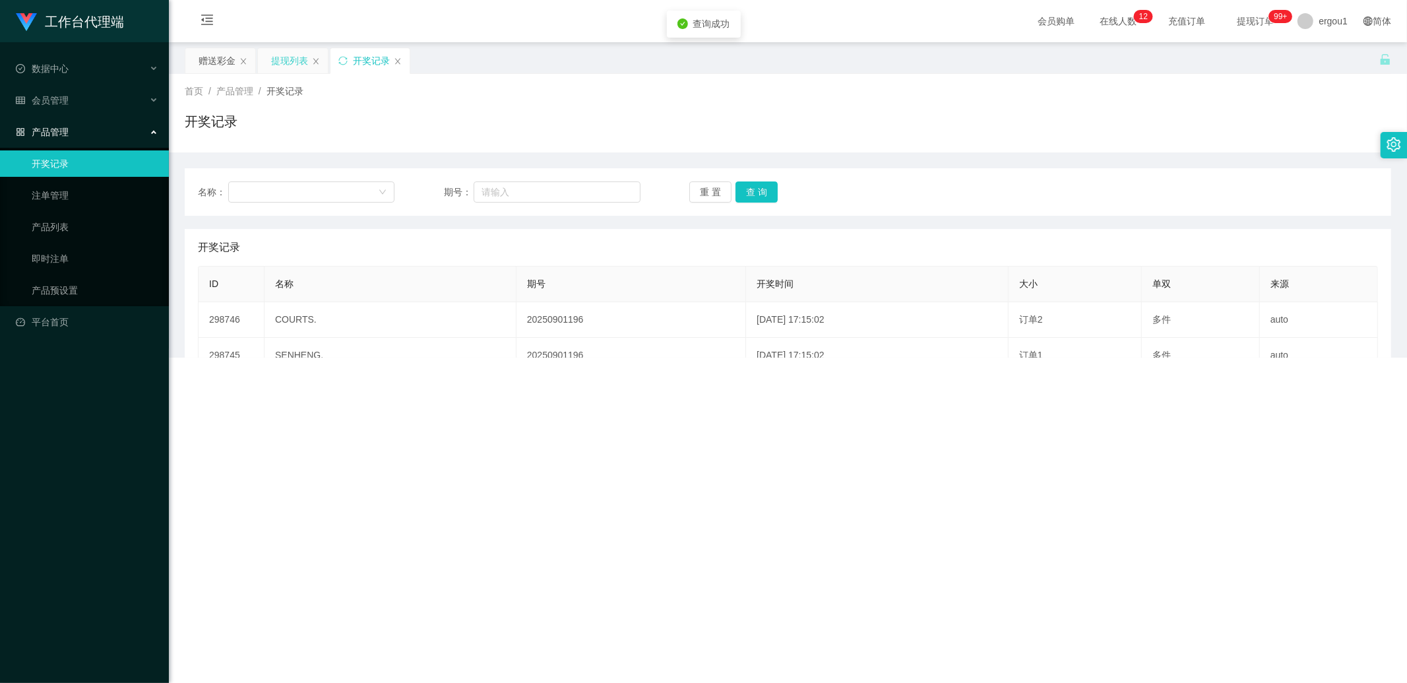
click at [295, 57] on div "提现列表" at bounding box center [289, 60] width 37 height 25
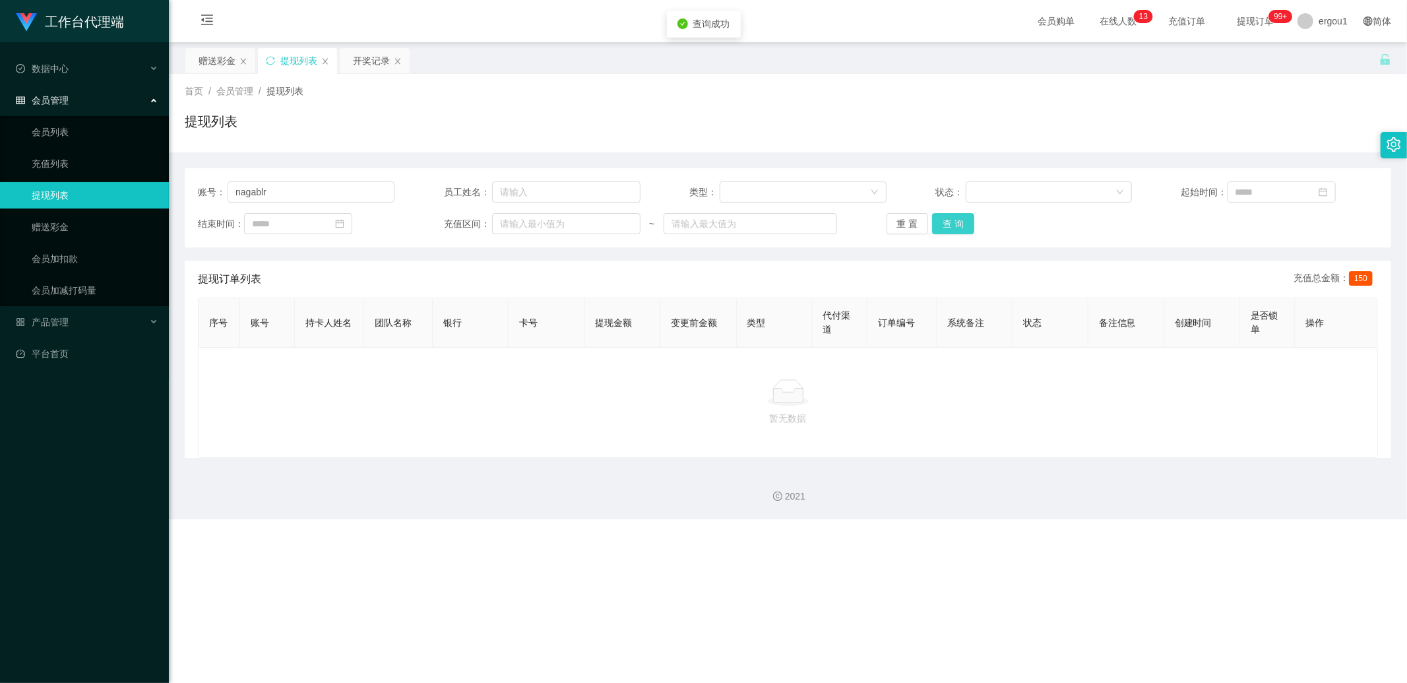
click at [941, 220] on button "查 询" at bounding box center [953, 223] width 42 height 21
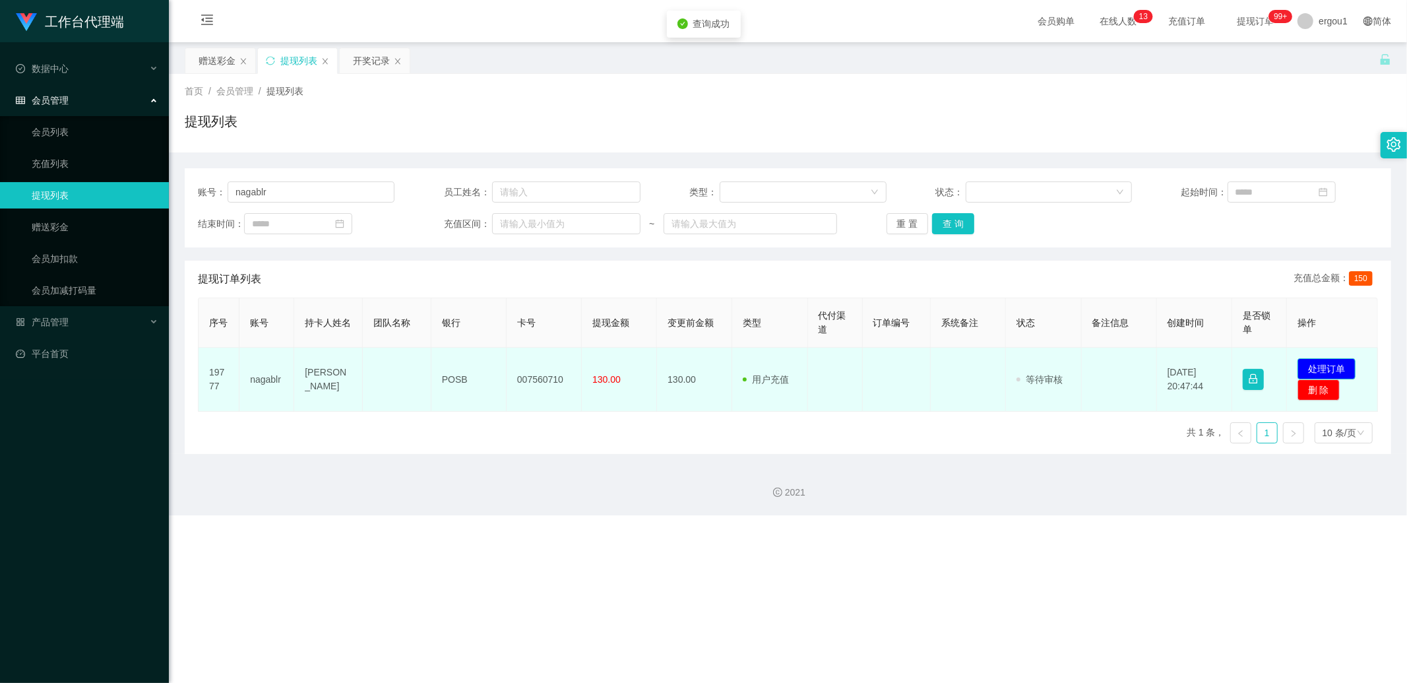
click at [1297, 363] on button "处理订单" at bounding box center [1326, 368] width 58 height 21
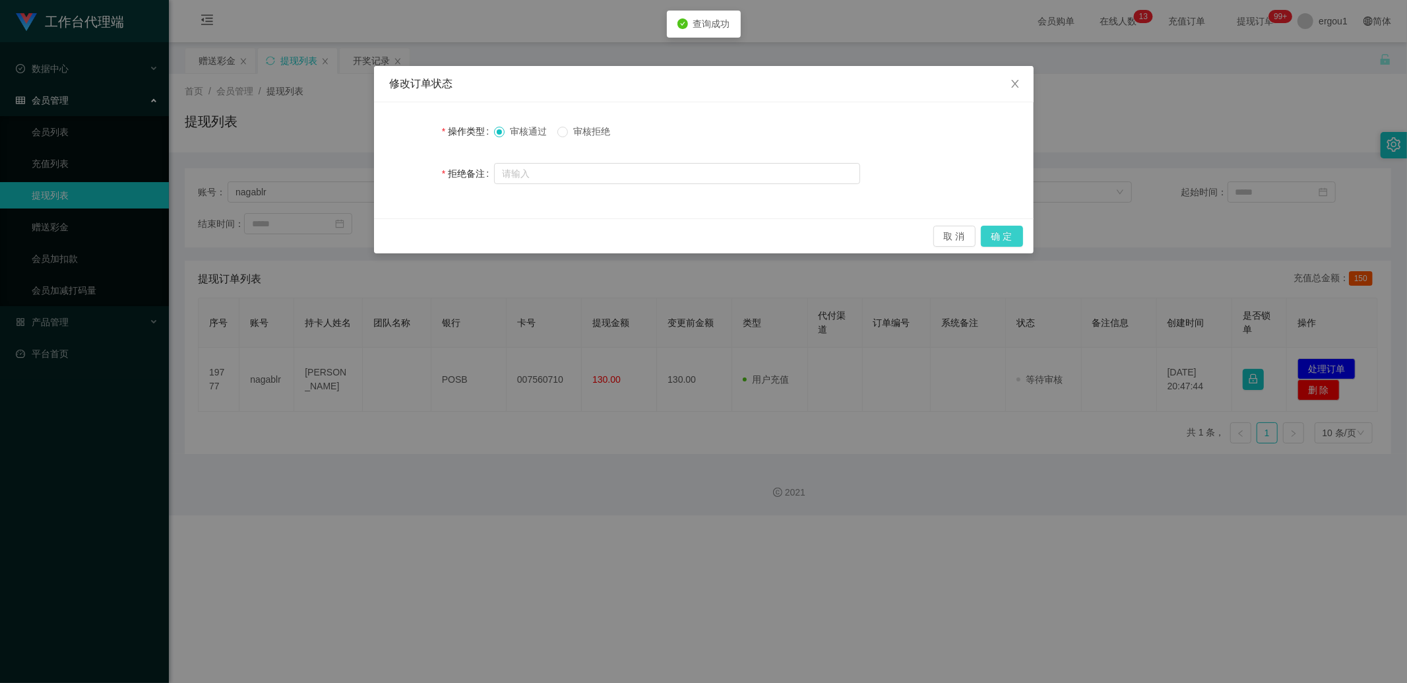
click at [1018, 239] on button "确 定" at bounding box center [1002, 236] width 42 height 21
